Goal: Transaction & Acquisition: Purchase product/service

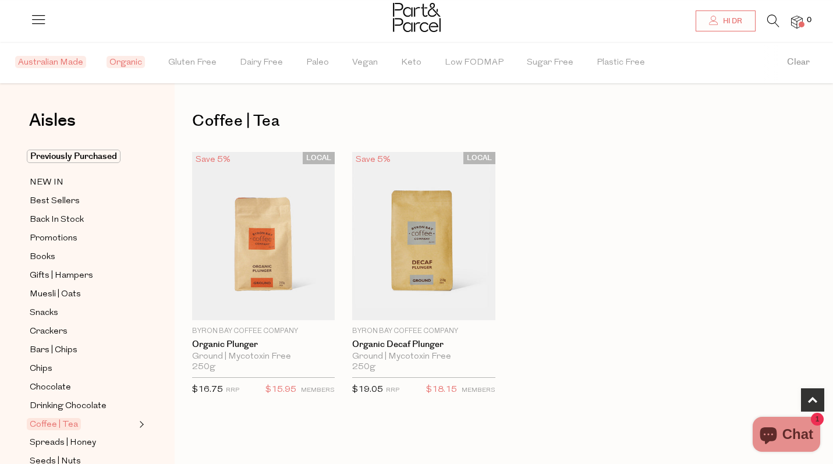
scroll to position [234, 0]
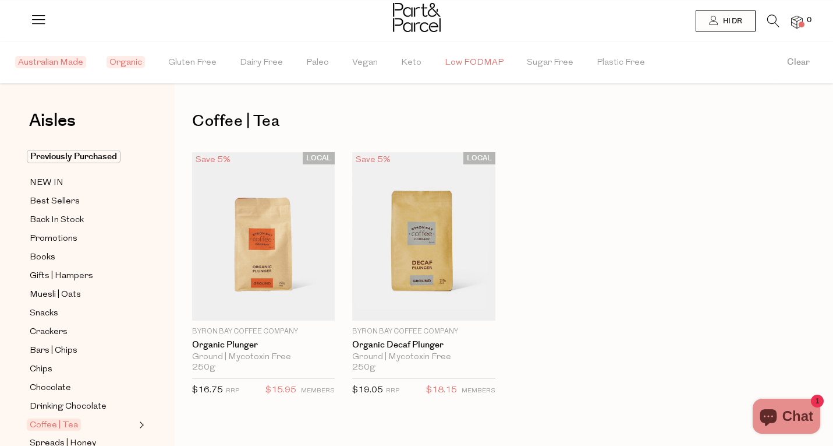
click at [454, 65] on span "Low FODMAP" at bounding box center [474, 63] width 59 height 41
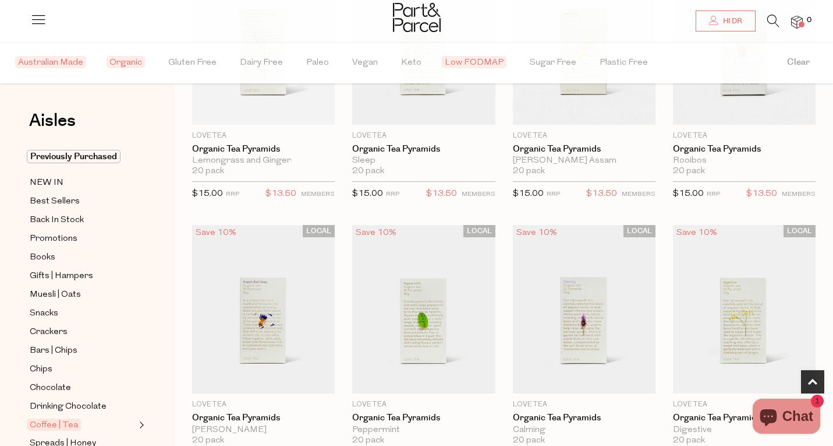
scroll to position [465, 0]
click at [48, 260] on span "Books" at bounding box center [43, 257] width 26 height 14
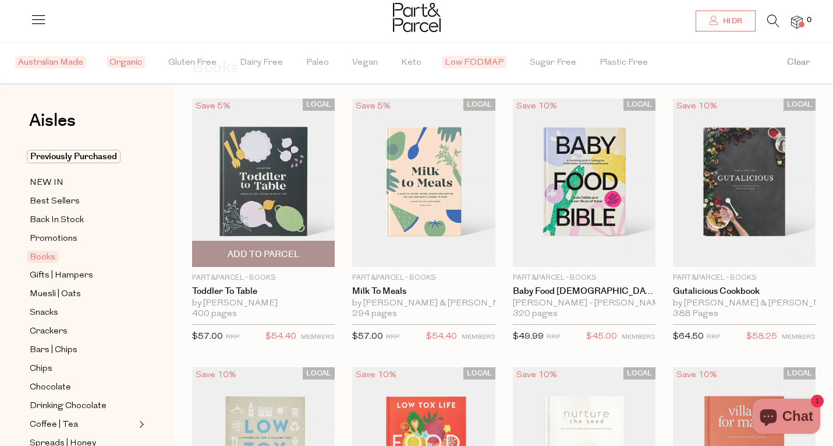
scroll to position [63, 0]
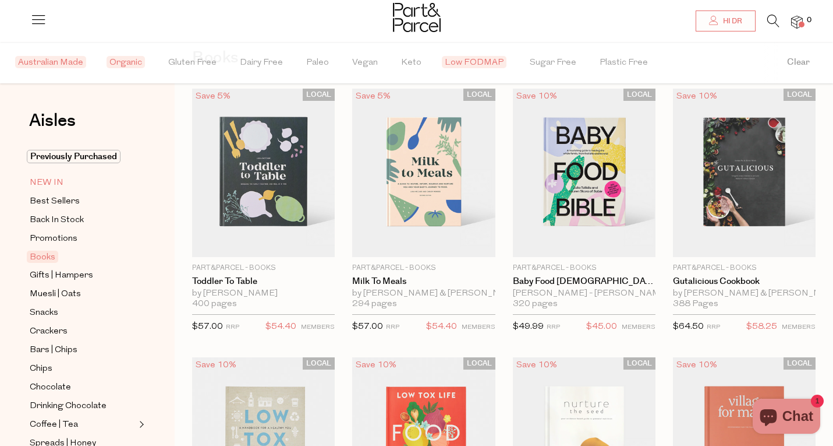
click at [56, 184] on span "NEW IN" at bounding box center [47, 183] width 34 height 14
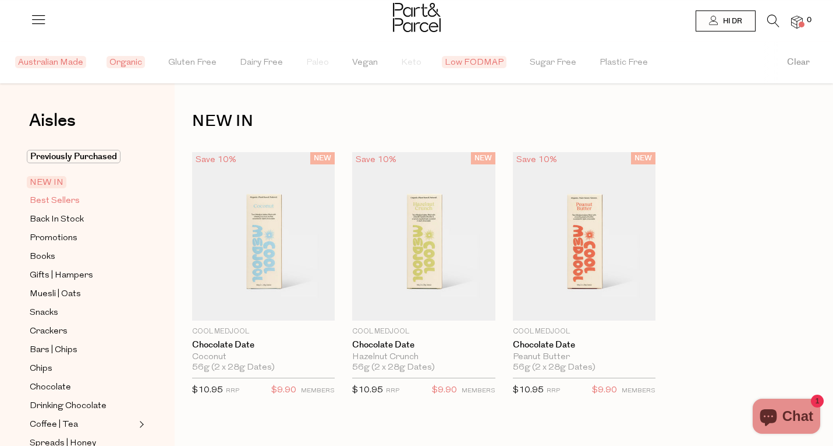
click at [43, 202] on span "Best Sellers" at bounding box center [55, 201] width 50 height 14
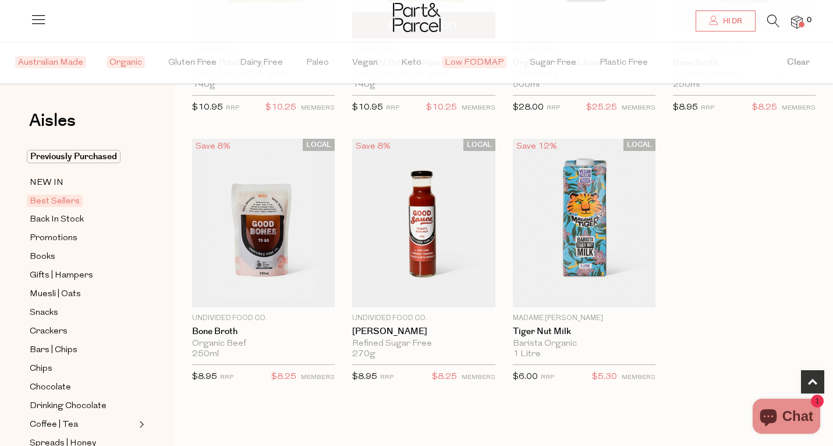
scroll to position [563, 0]
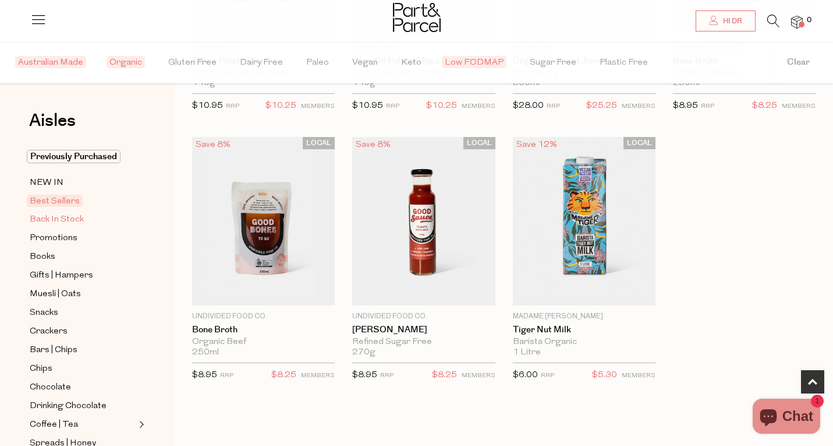
click at [71, 221] on span "Back In Stock" at bounding box center [57, 220] width 54 height 14
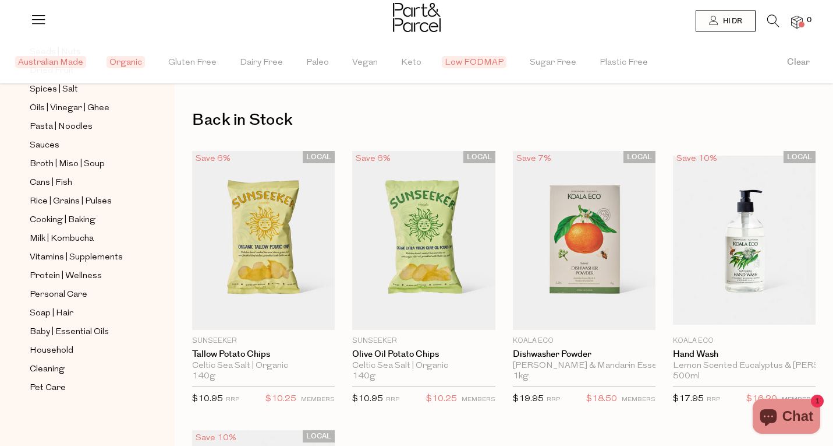
scroll to position [8, 0]
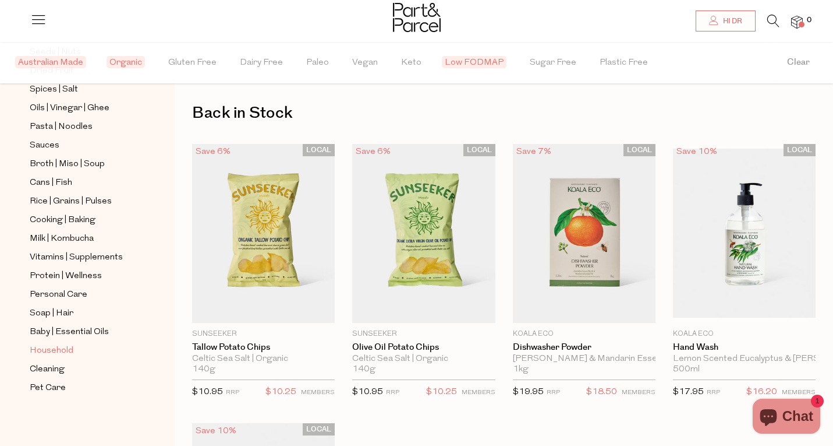
click at [48, 349] on span "Household" at bounding box center [52, 351] width 44 height 14
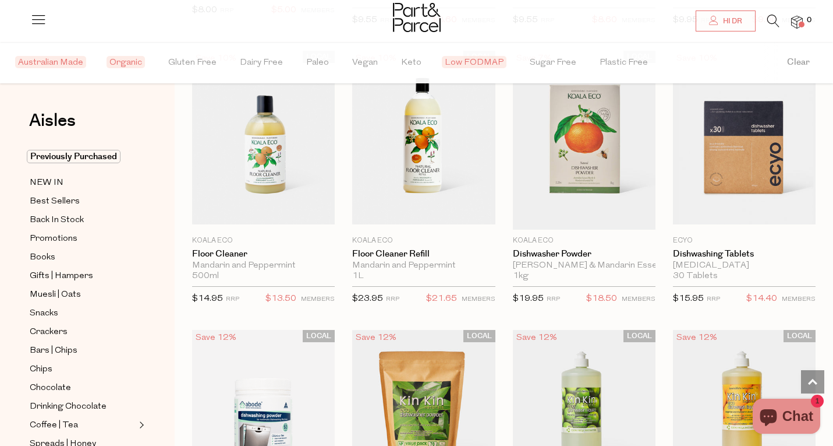
scroll to position [909, 0]
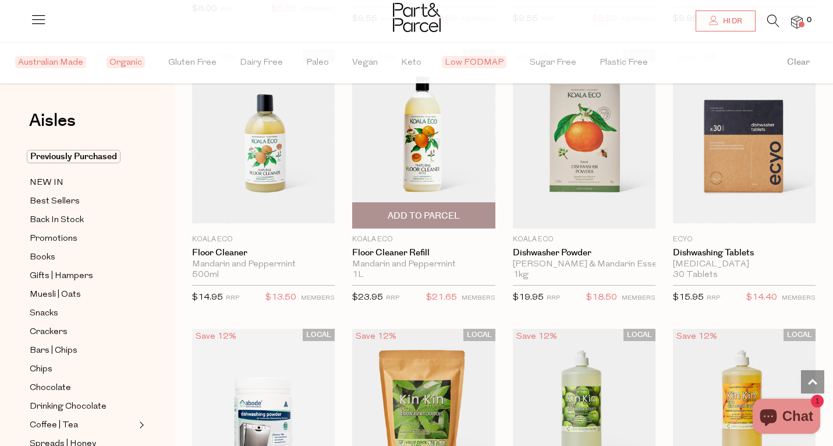
click at [425, 211] on span "Add To Parcel" at bounding box center [424, 216] width 72 height 12
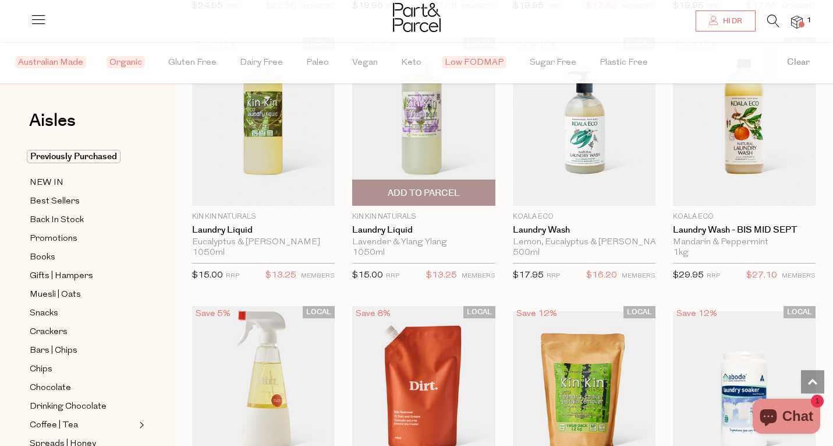
scroll to position [2193, 0]
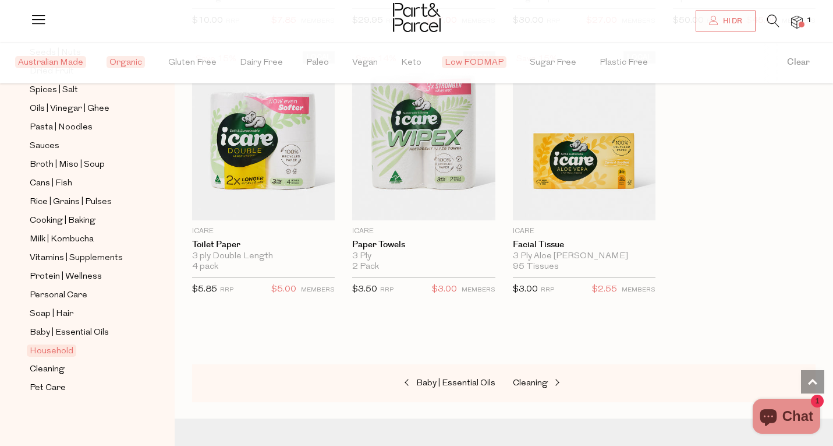
scroll to position [409, 0]
click at [62, 259] on span "Vitamins | Supplements" at bounding box center [76, 258] width 93 height 14
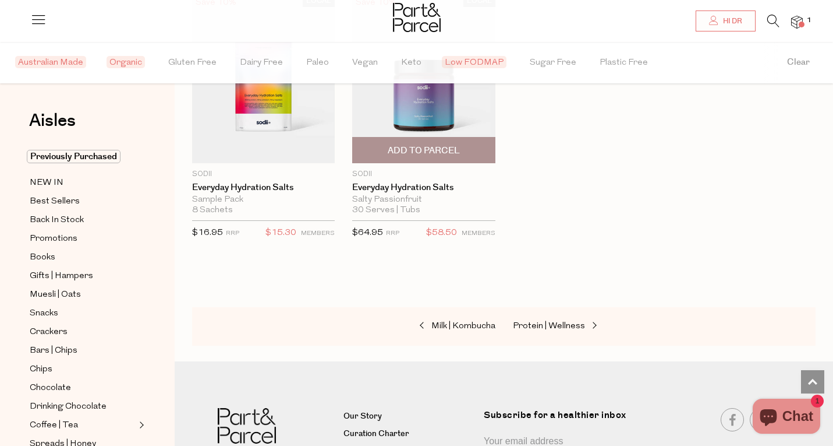
scroll to position [1511, 0]
